Goal: Information Seeking & Learning: Learn about a topic

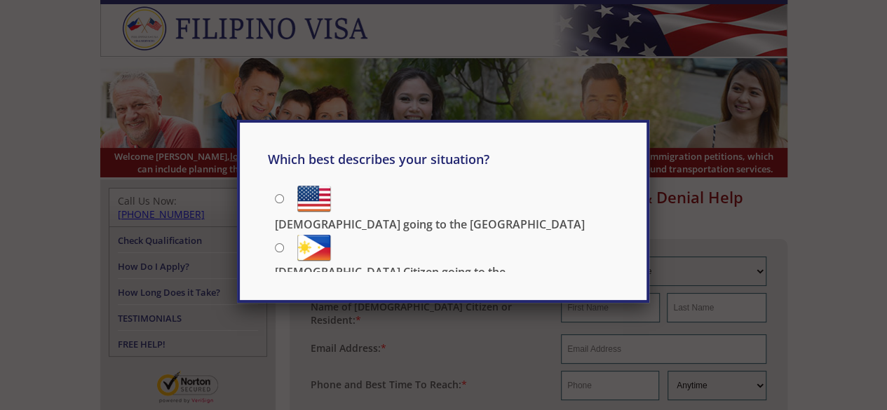
click at [279, 199] on input "Filipino going to the US" at bounding box center [279, 198] width 9 height 9
radio input "true"
